Goal: Transaction & Acquisition: Purchase product/service

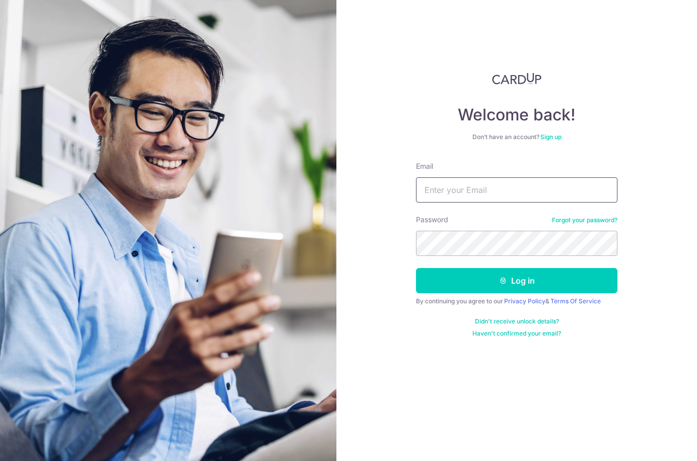
type input "[EMAIL_ADDRESS][DOMAIN_NAME]"
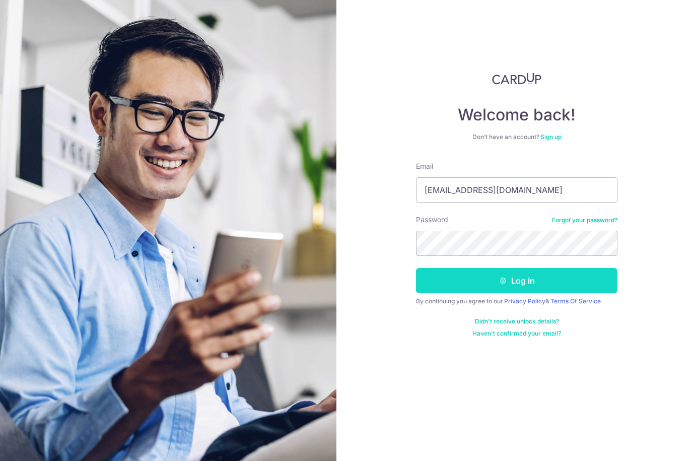
click at [519, 282] on button "Log in" at bounding box center [516, 280] width 201 height 25
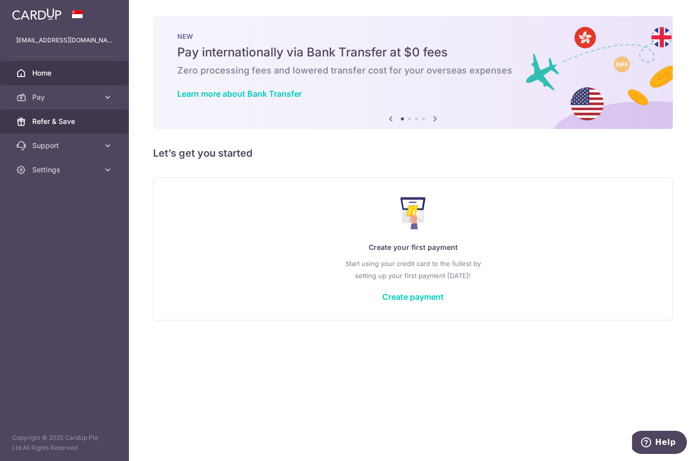
click at [59, 123] on span "Refer & Save" at bounding box center [65, 121] width 66 height 10
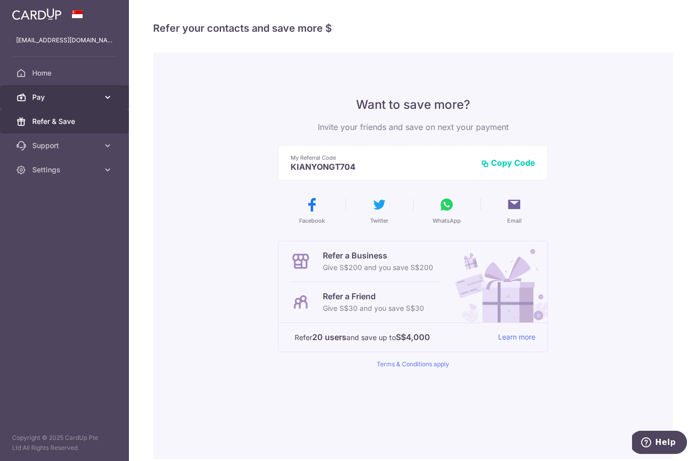
click at [59, 104] on link "Pay" at bounding box center [64, 97] width 129 height 24
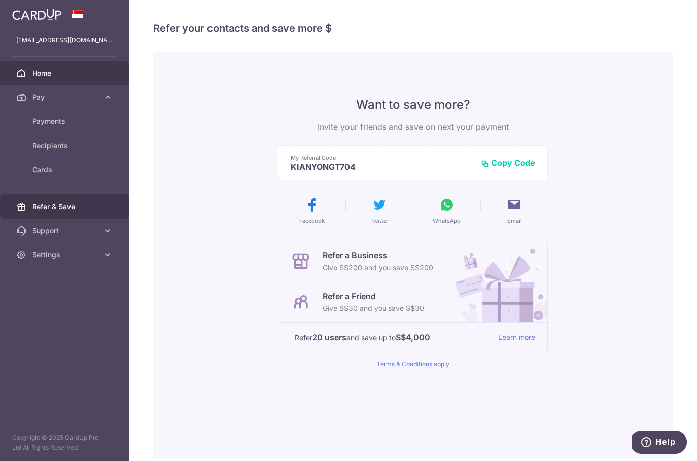
click at [65, 79] on link "Home" at bounding box center [64, 73] width 129 height 24
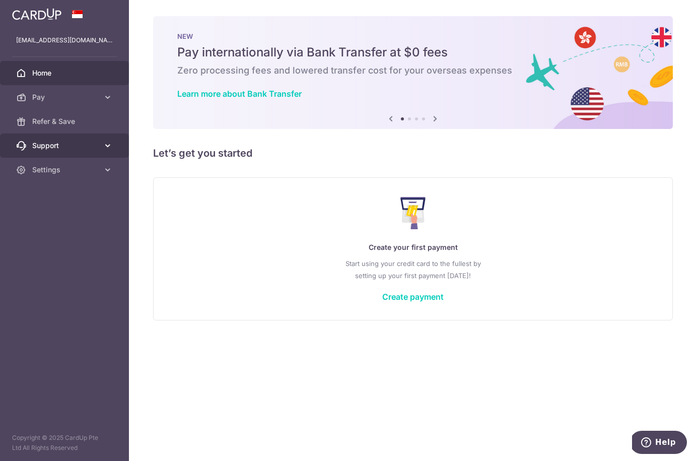
click at [56, 146] on span "Support" at bounding box center [65, 145] width 66 height 10
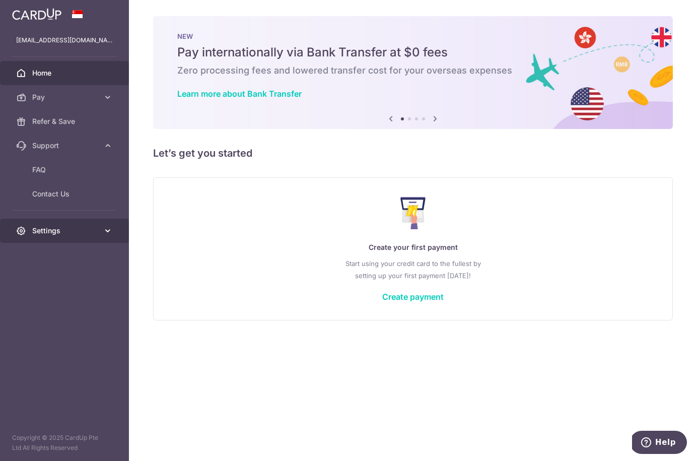
click at [50, 234] on span "Settings" at bounding box center [65, 231] width 66 height 10
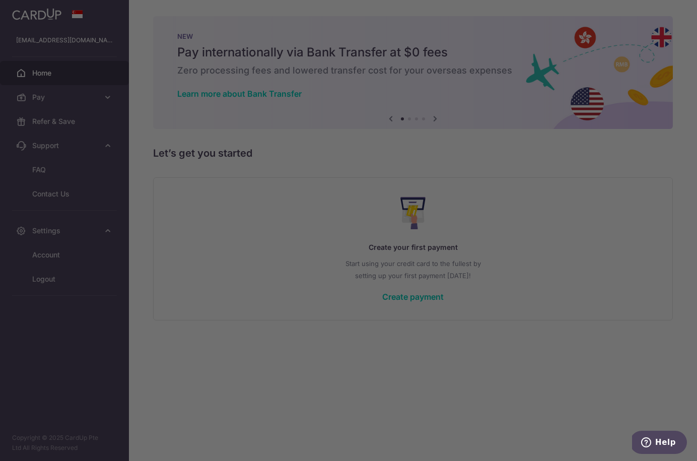
click at [51, 255] on div at bounding box center [352, 232] width 704 height 465
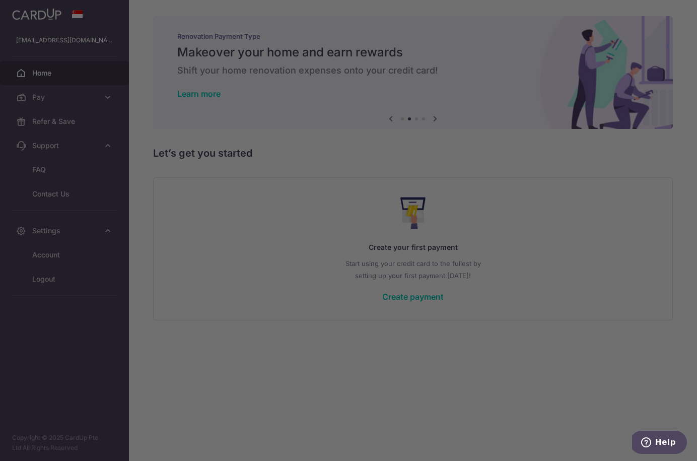
click at [512, 246] on div at bounding box center [352, 232] width 704 height 465
click at [543, 234] on div at bounding box center [352, 232] width 704 height 465
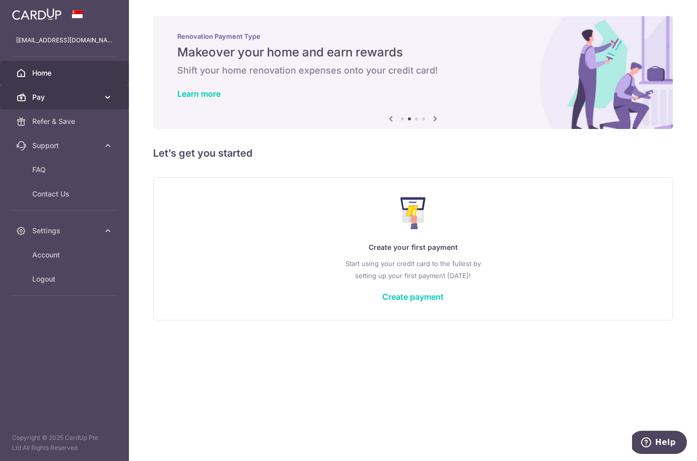
click at [39, 94] on span "Pay" at bounding box center [65, 97] width 66 height 10
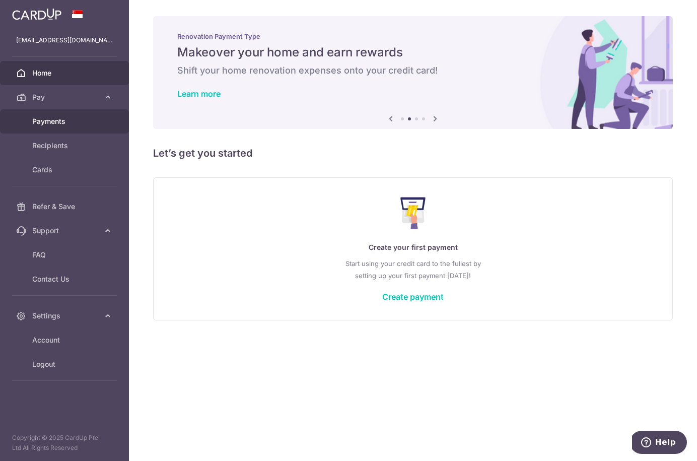
click at [42, 124] on span "Payments" at bounding box center [65, 121] width 66 height 10
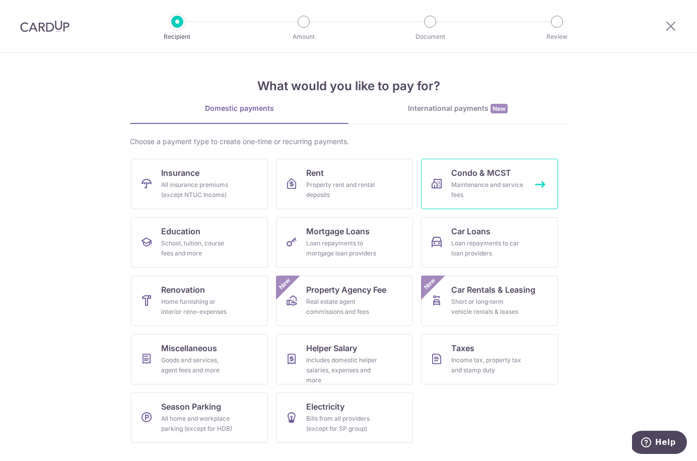
click at [489, 187] on div "Maintenance and service fees" at bounding box center [487, 190] width 72 height 20
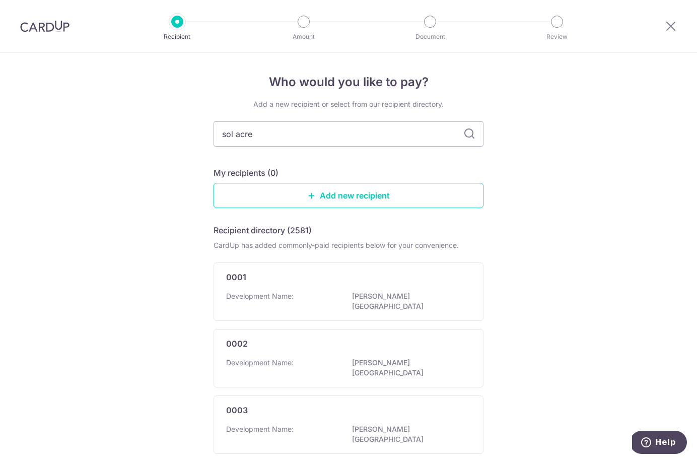
type input "sol acres"
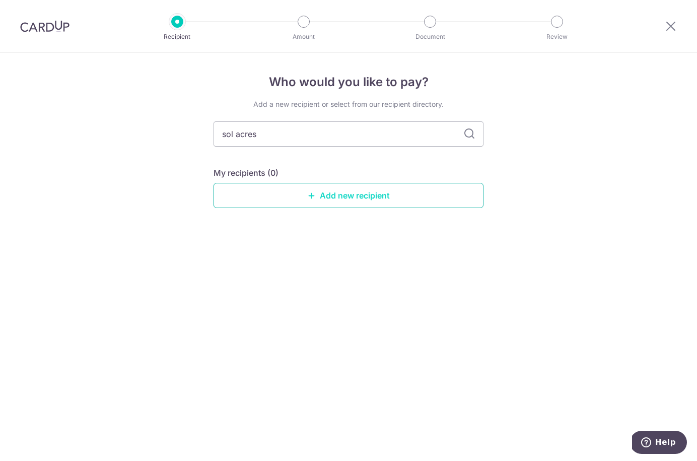
click at [386, 195] on link "Add new recipient" at bounding box center [348, 195] width 270 height 25
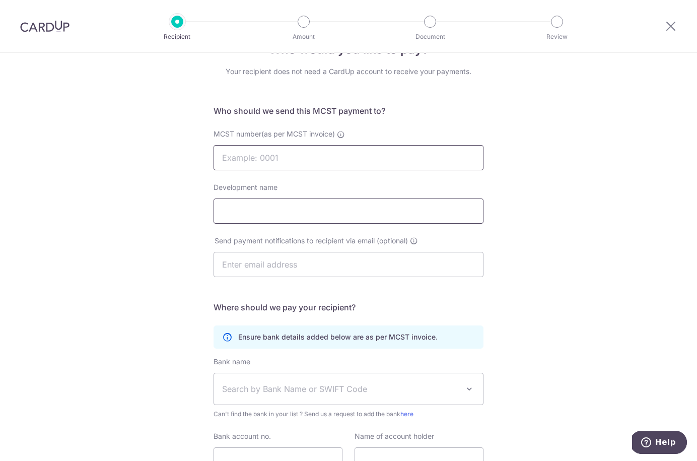
scroll to position [23, 0]
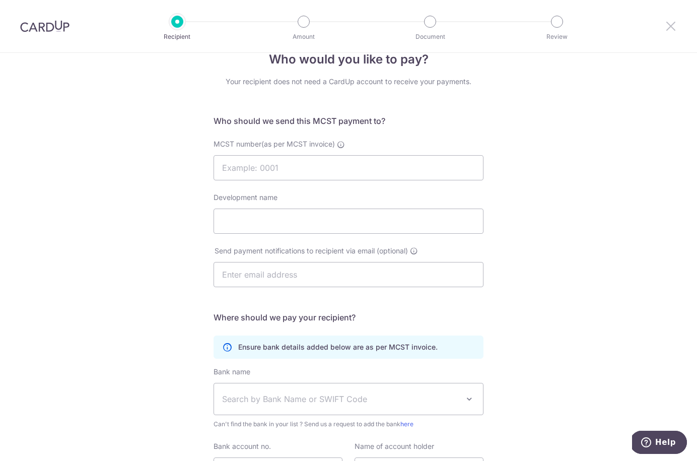
click at [667, 25] on icon at bounding box center [670, 26] width 12 height 13
